Goal: Task Accomplishment & Management: Complete application form

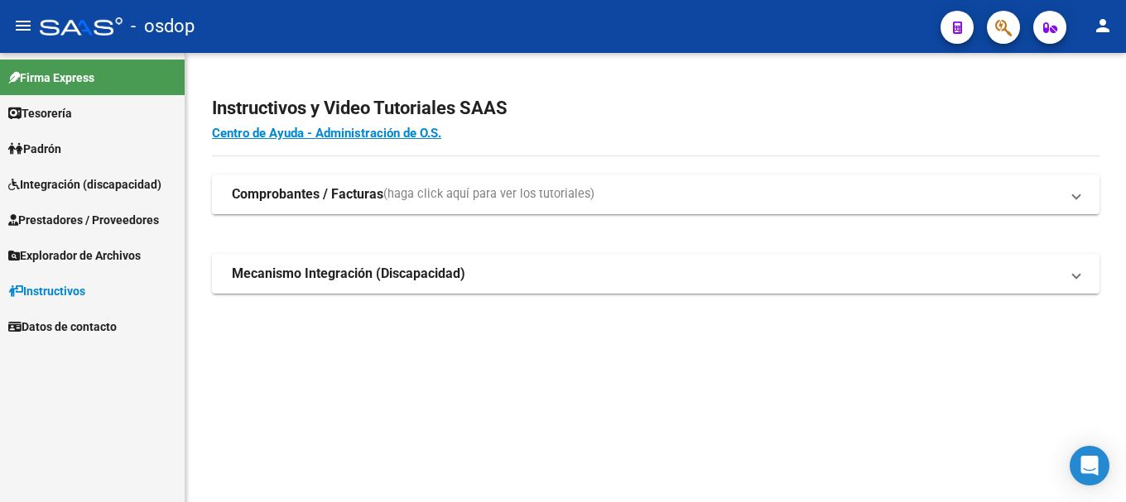
click at [98, 189] on span "Integración (discapacidad)" at bounding box center [84, 184] width 153 height 18
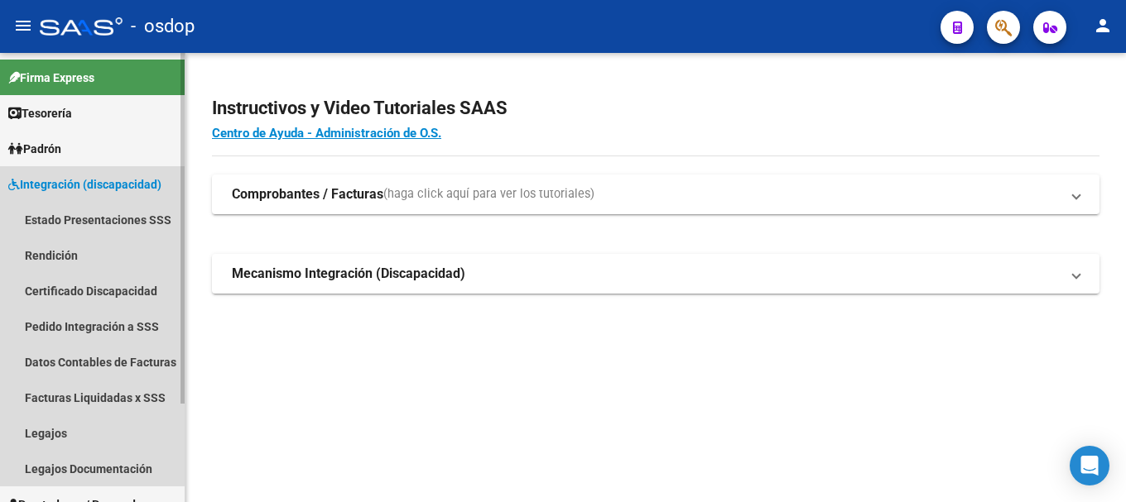
click at [91, 177] on span "Integración (discapacidad)" at bounding box center [84, 184] width 153 height 18
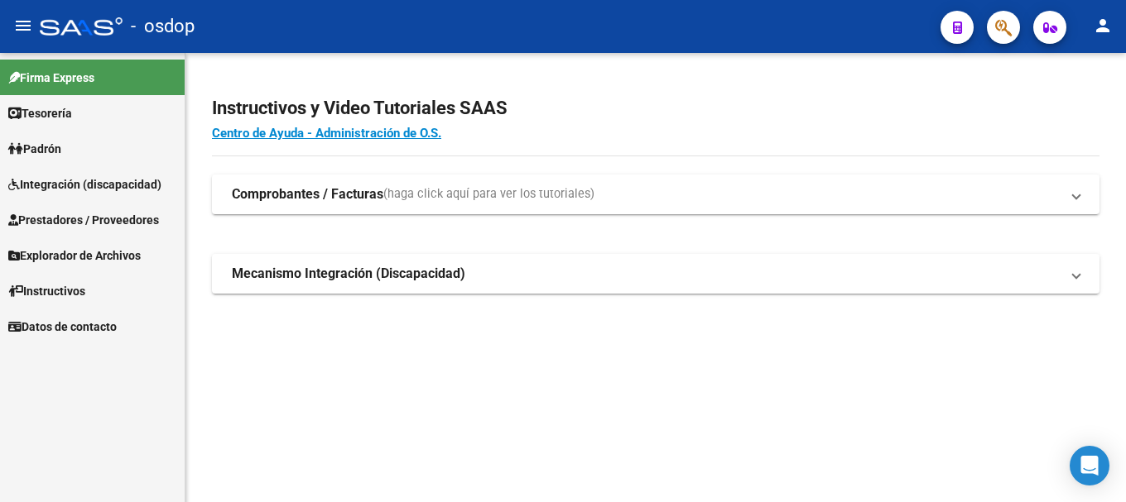
click at [94, 225] on span "Prestadores / Proveedores" at bounding box center [83, 220] width 151 height 18
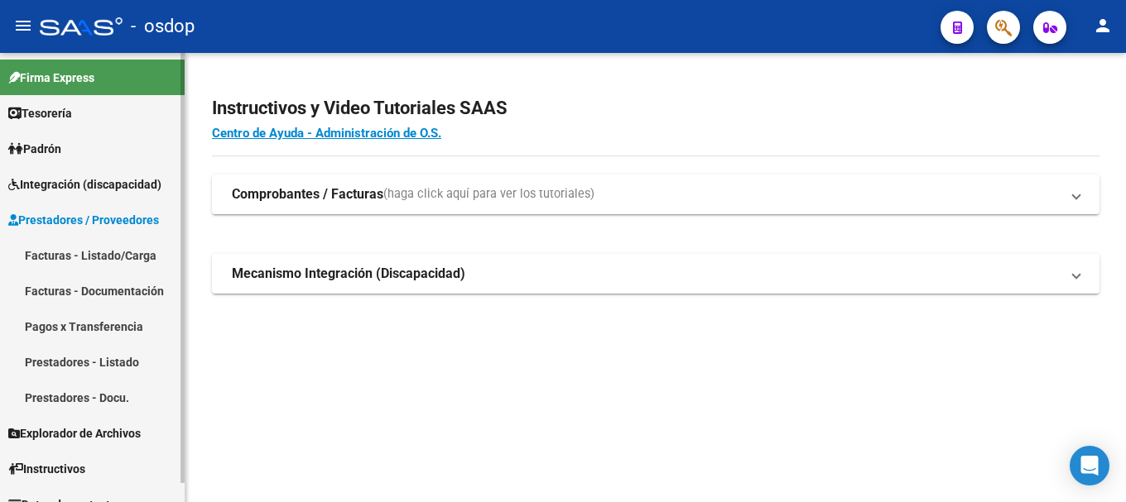
click at [84, 267] on link "Facturas - Listado/Carga" at bounding box center [92, 256] width 185 height 36
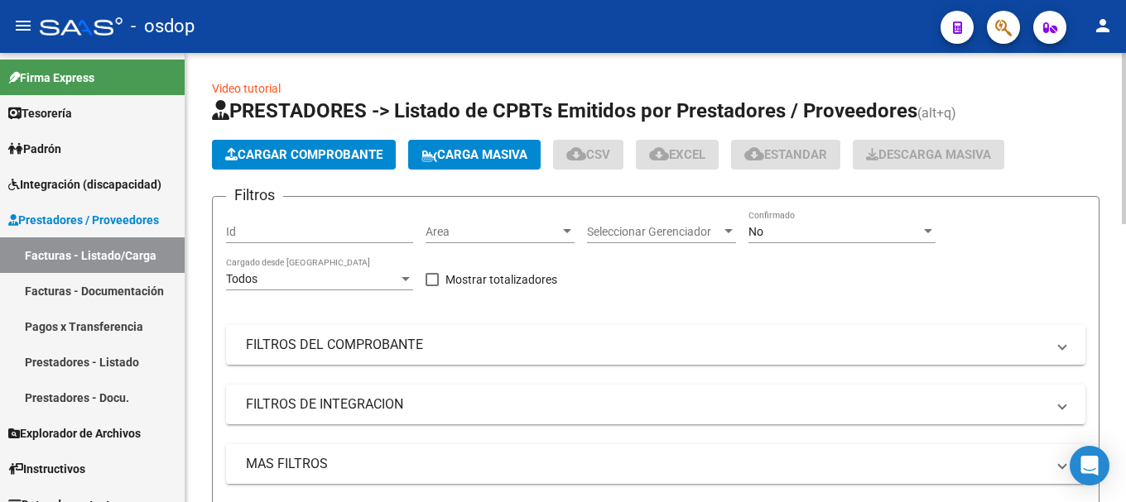
click at [298, 156] on span "Cargar Comprobante" at bounding box center [303, 154] width 157 height 15
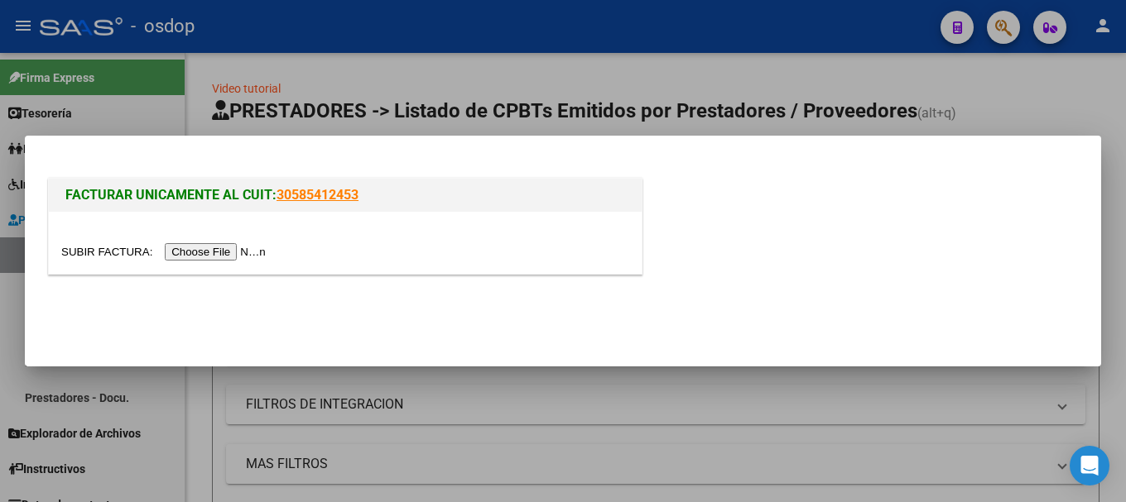
click at [248, 255] on input "file" at bounding box center [165, 251] width 209 height 17
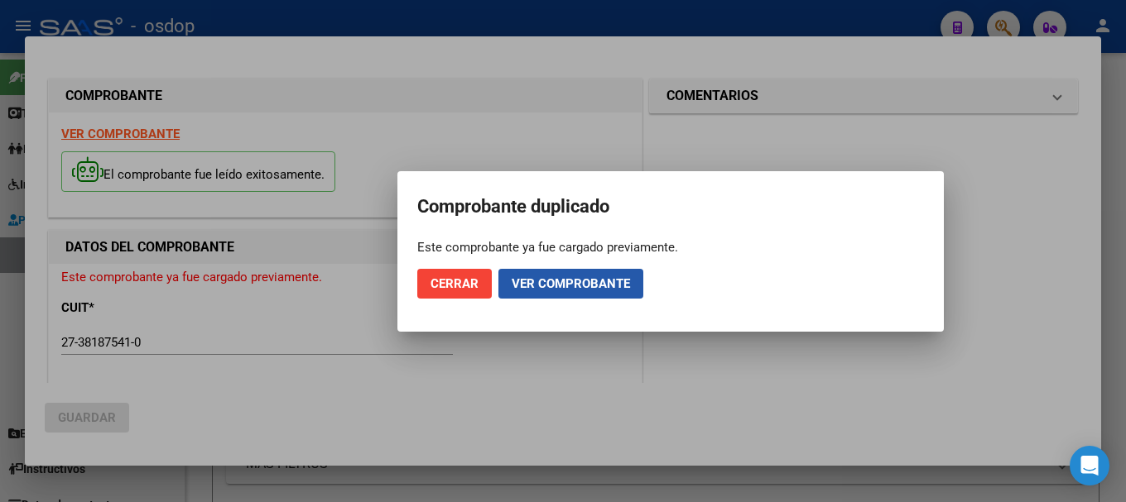
click at [577, 288] on span "Ver comprobante" at bounding box center [571, 283] width 118 height 15
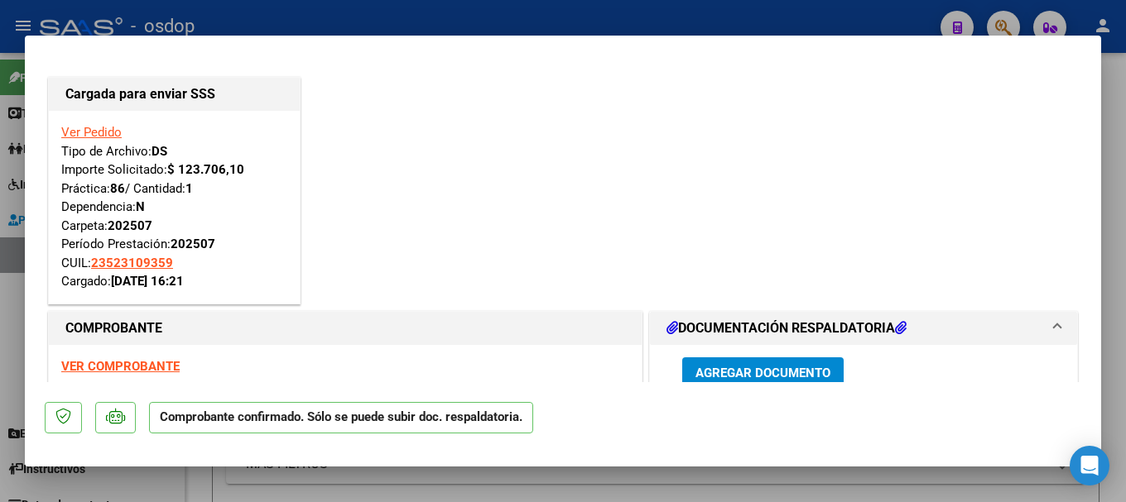
drag, startPoint x: 44, startPoint y: 82, endPoint x: 364, endPoint y: 305, distance: 390.1
click at [364, 305] on mat-dialog-content "Cargada para enviar SSS Ver Pedido Tipo de Archivo: DS Importe Solicitado: $ 12…" at bounding box center [563, 218] width 1076 height 327
copy div "Cargada para enviar SSS Ver Pedido Tipo de Archivo: DS Importe Solicitado: $ 12…"
type input "$ 0,00"
